Goal: Task Accomplishment & Management: Complete application form

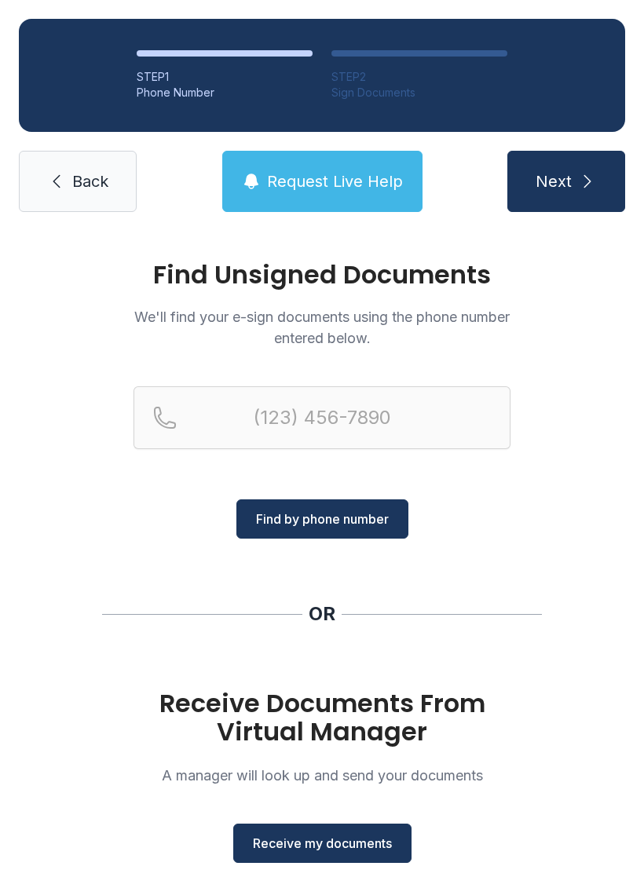
click at [332, 845] on span "Receive my documents" at bounding box center [322, 843] width 139 height 19
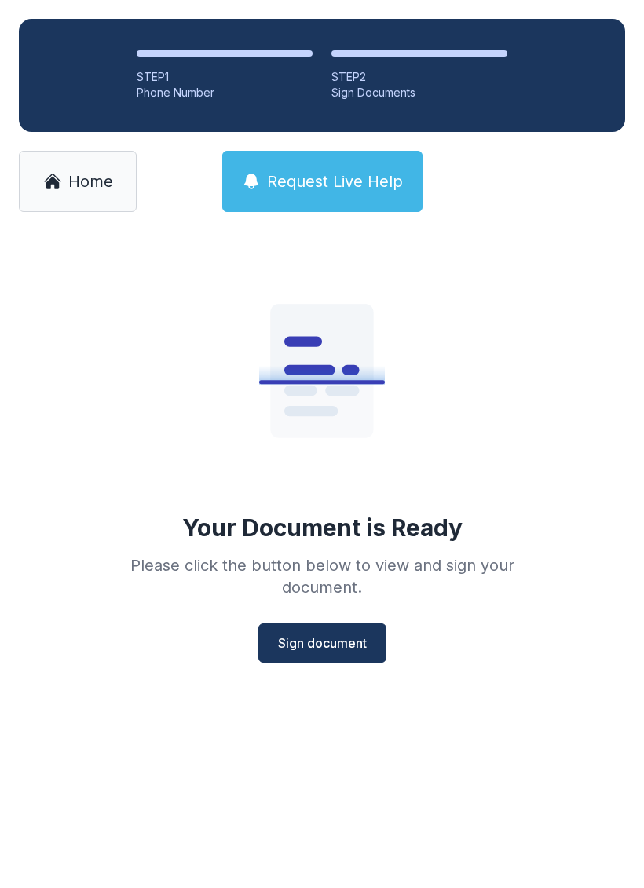
click at [331, 639] on span "Sign document" at bounding box center [322, 643] width 89 height 19
click at [316, 657] on button "Sign document" at bounding box center [322, 643] width 128 height 39
click at [62, 189] on link "Home" at bounding box center [78, 181] width 118 height 61
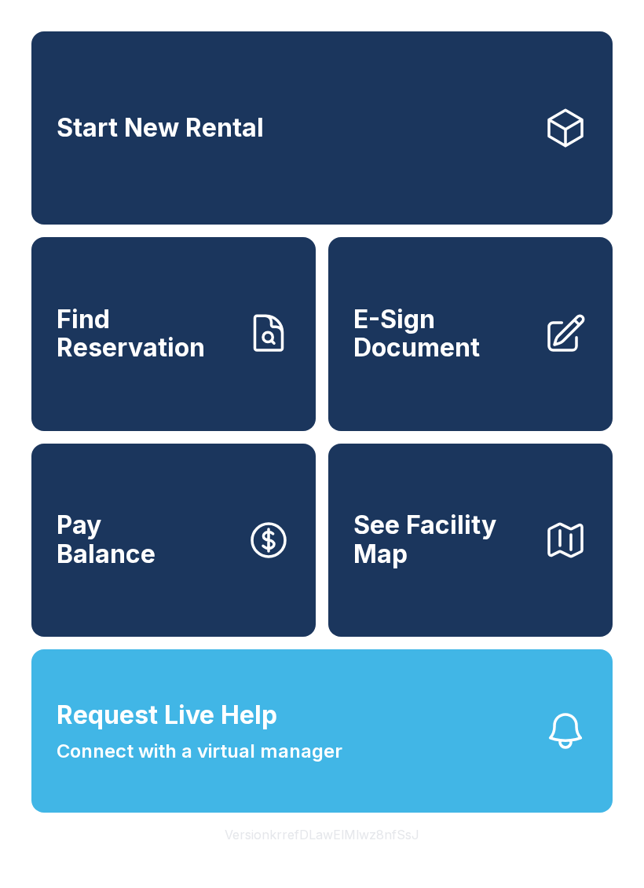
click at [463, 363] on span "E-Sign Document" at bounding box center [442, 334] width 178 height 57
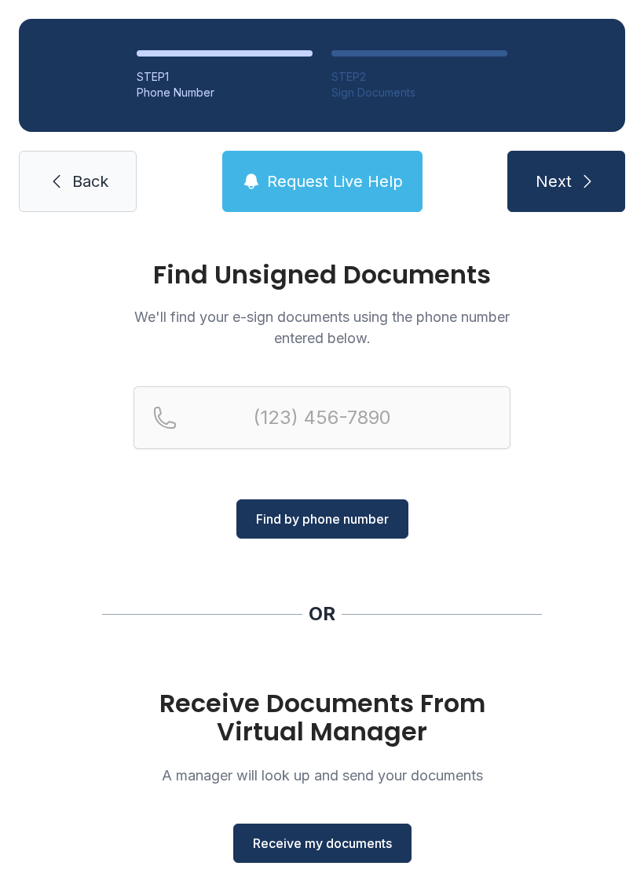
click at [353, 853] on button "Receive my documents" at bounding box center [322, 843] width 178 height 39
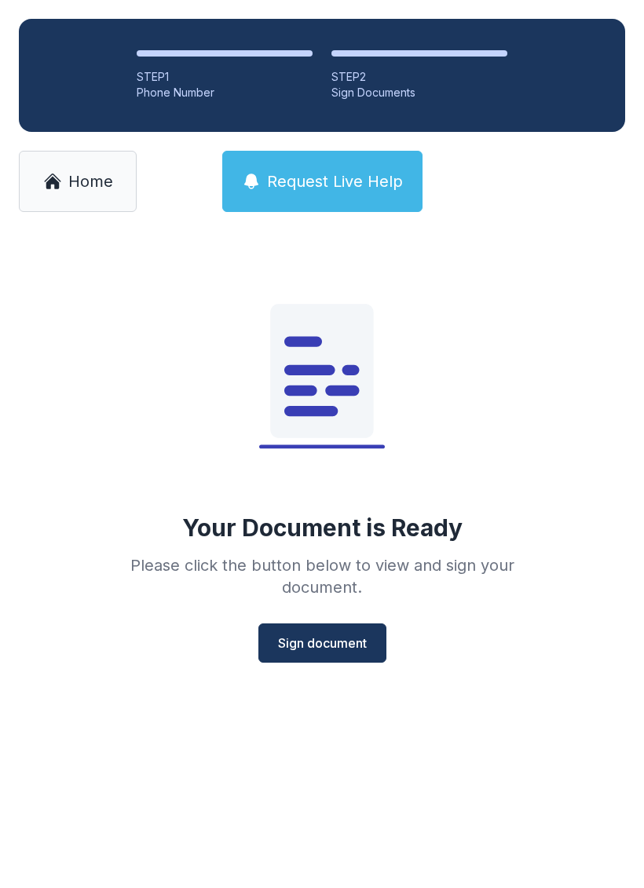
click at [321, 653] on button "Sign document" at bounding box center [322, 643] width 128 height 39
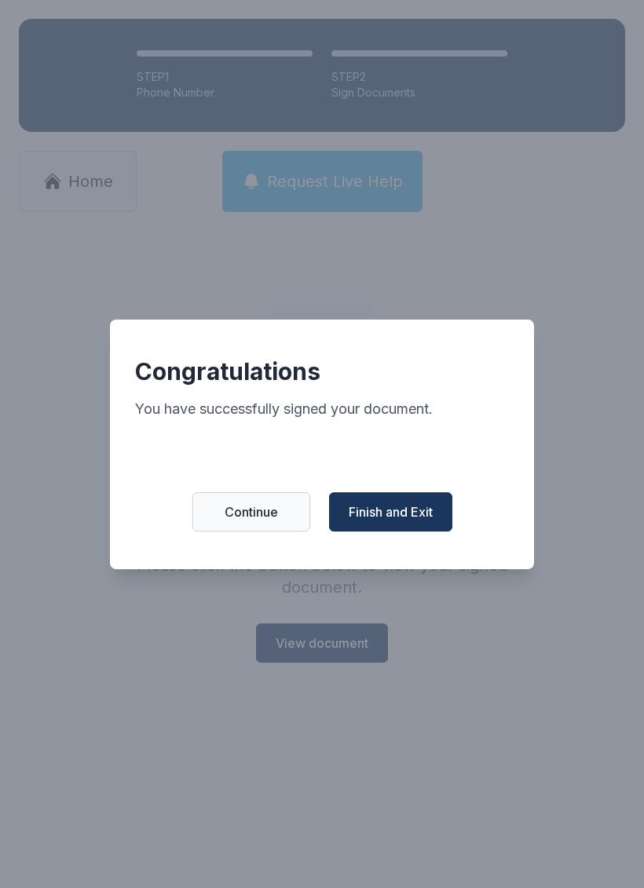
click at [391, 522] on span "Finish and Exit" at bounding box center [391, 512] width 84 height 19
